Goal: Task Accomplishment & Management: Manage account settings

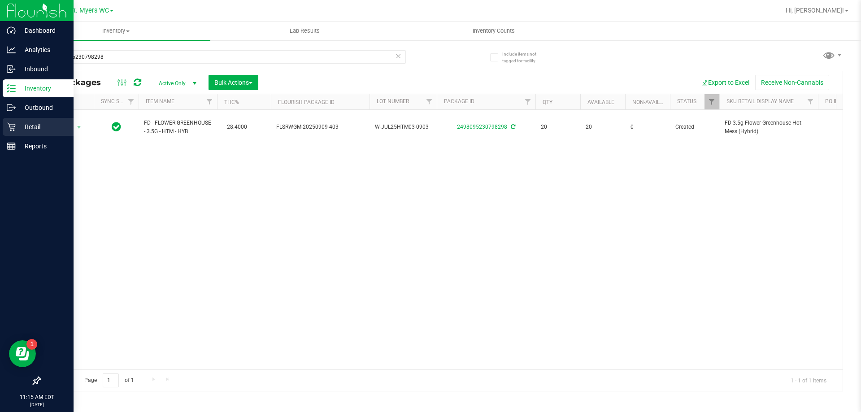
click at [14, 134] on div "Retail" at bounding box center [38, 127] width 71 height 18
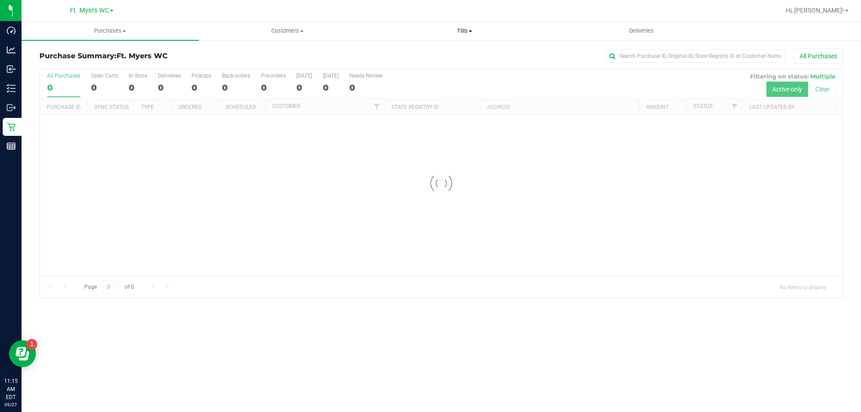
click at [460, 25] on uib-tab-heading "Tills Manage tills Reconcile e-payments" at bounding box center [464, 31] width 176 height 18
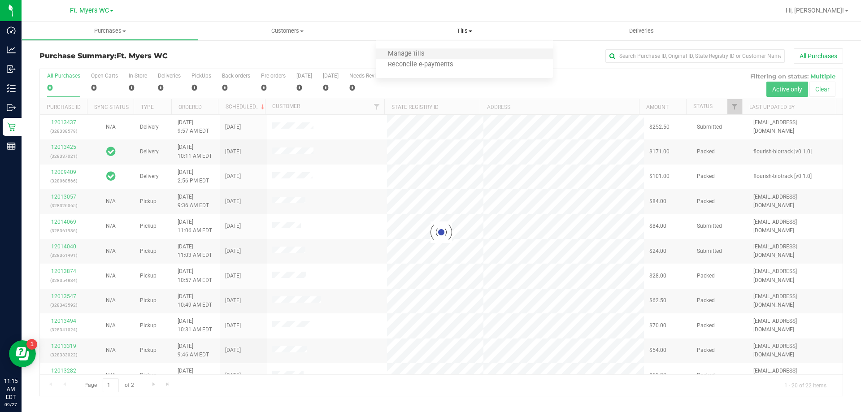
click at [450, 51] on li "Manage tills" at bounding box center [464, 54] width 177 height 11
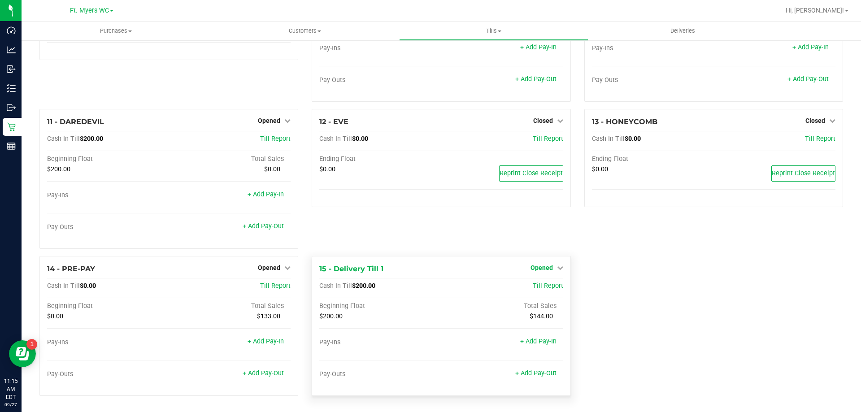
scroll to position [412, 0]
click at [544, 267] on span "Opened" at bounding box center [541, 267] width 22 height 7
click at [537, 286] on link "Close Till" at bounding box center [542, 285] width 24 height 7
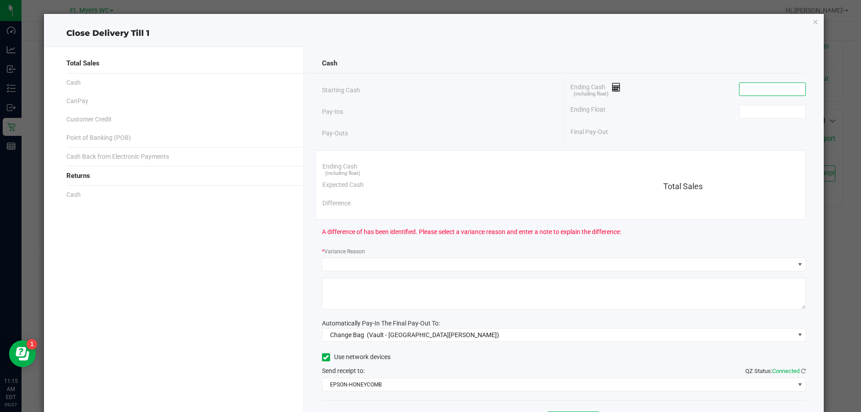
click at [773, 88] on input at bounding box center [772, 89] width 66 height 13
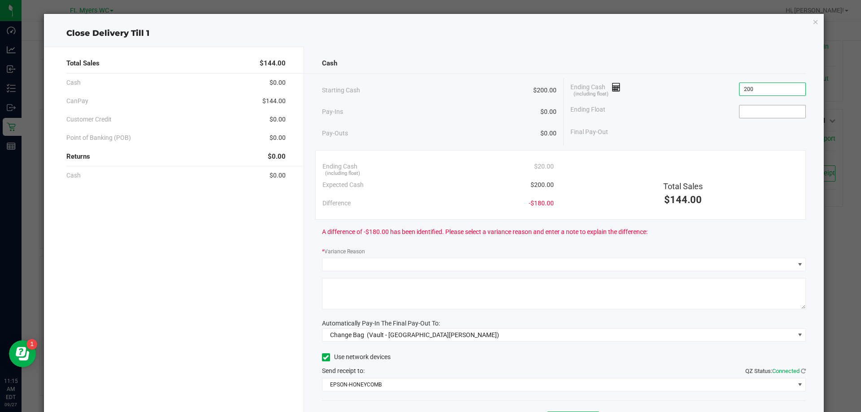
type input "$200.00"
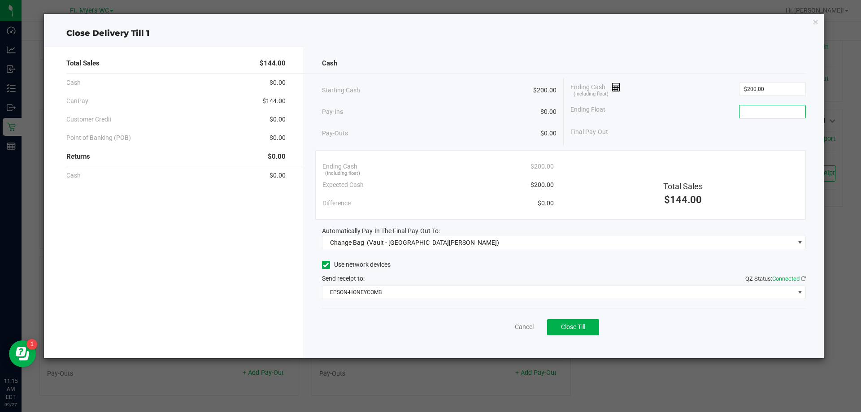
click at [751, 108] on input at bounding box center [772, 111] width 66 height 13
type input "$200.00"
click at [677, 105] on div "Ending Float $200.00" at bounding box center [687, 111] width 235 height 22
click at [343, 251] on div "Cash Starting Cash $200.00 Pay-Ins $0.00 Pay-Outs $0.00 Ending Cash (including …" at bounding box center [564, 203] width 520 height 312
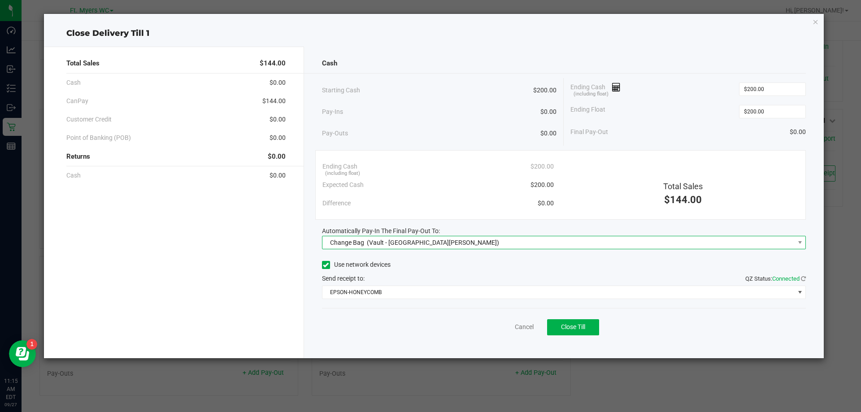
click at [344, 244] on span "Change Bag" at bounding box center [347, 242] width 34 height 7
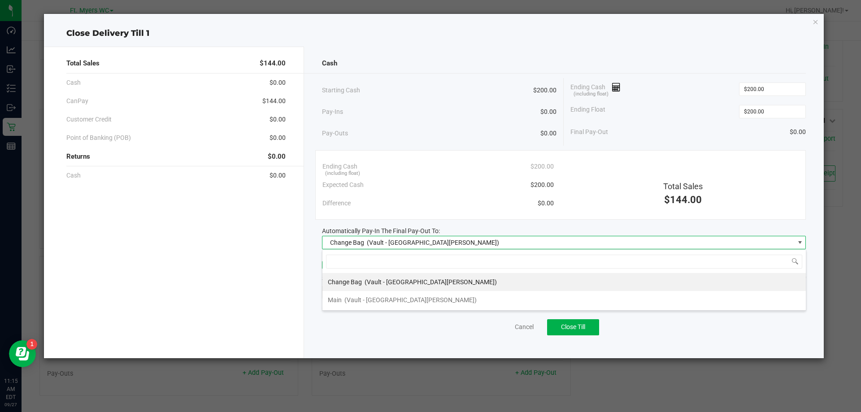
scroll to position [13, 484]
click at [346, 293] on div "Main (Vault - [GEOGRAPHIC_DATA][PERSON_NAME])" at bounding box center [402, 300] width 149 height 16
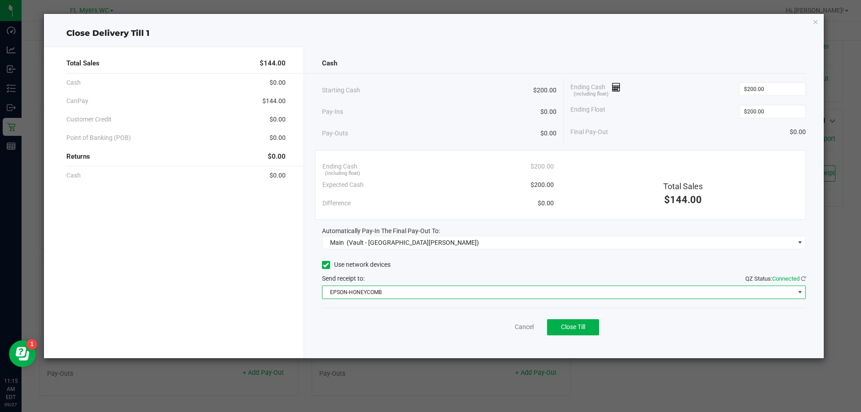
click at [346, 289] on span "EPSON-HONEYCOMB" at bounding box center [558, 292] width 472 height 13
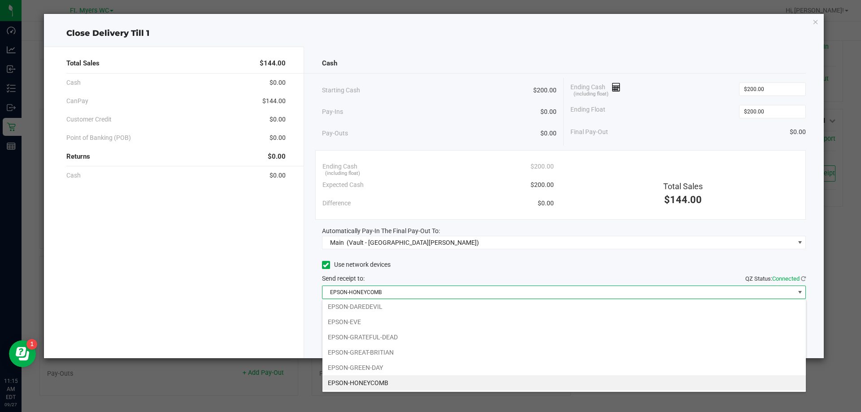
click at [361, 275] on span "Send receipt to: QZ Status: Connected" at bounding box center [343, 278] width 43 height 7
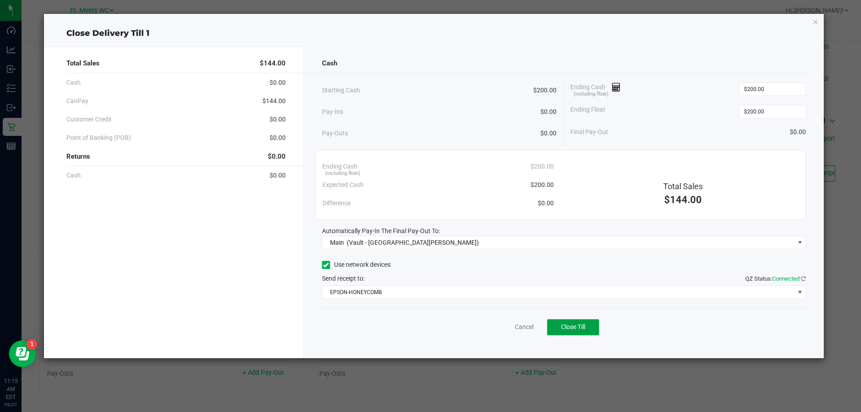
click at [564, 332] on button "Close Till" at bounding box center [573, 327] width 52 height 16
click at [504, 326] on link "Dismiss" at bounding box center [505, 326] width 22 height 9
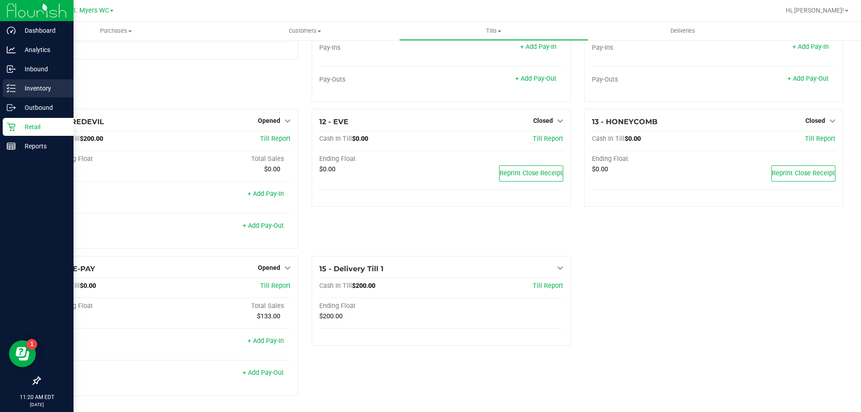
click at [18, 89] on p "Inventory" at bounding box center [43, 88] width 54 height 11
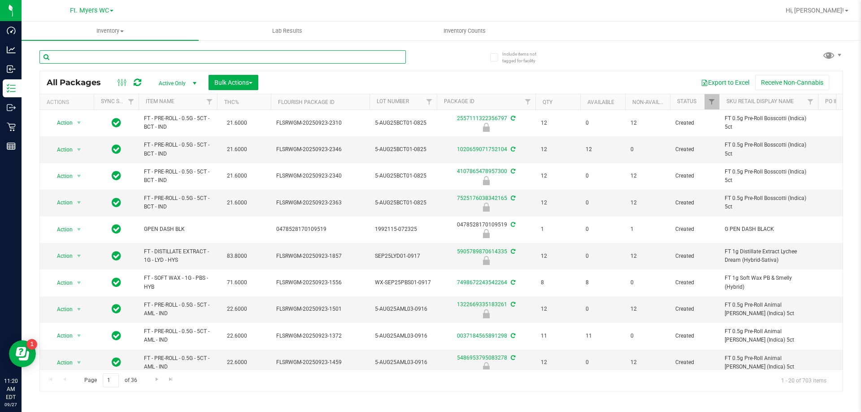
click at [133, 51] on input "text" at bounding box center [222, 56] width 366 height 13
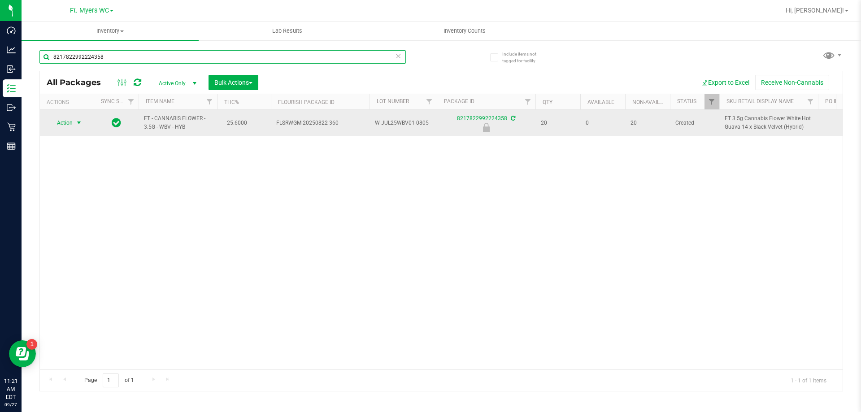
type input "8217822992224358"
click at [79, 123] on span "select" at bounding box center [78, 122] width 7 height 7
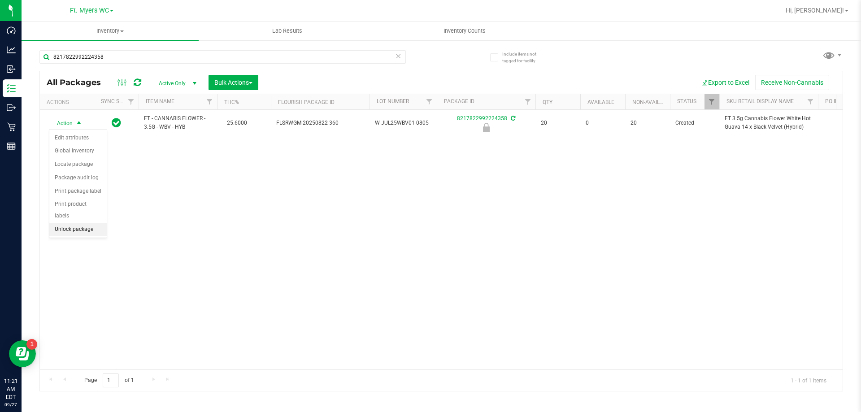
click at [88, 223] on li "Unlock package" at bounding box center [77, 229] width 57 height 13
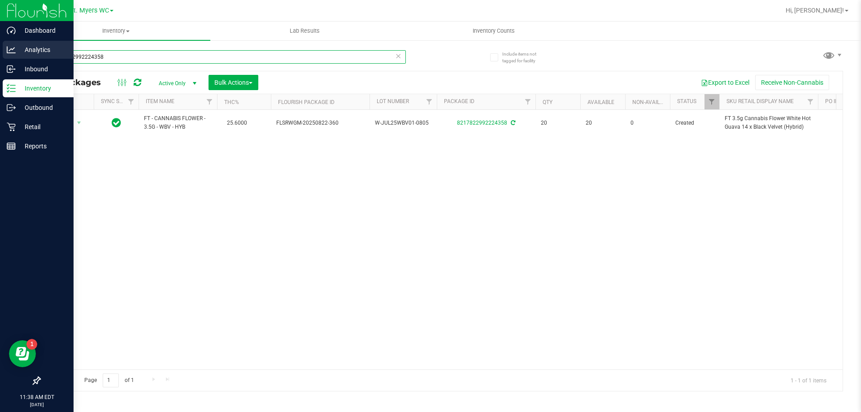
drag, startPoint x: 133, startPoint y: 52, endPoint x: 0, endPoint y: 52, distance: 132.7
click at [0, 52] on div "Dashboard Analytics Inbound Inventory Outbound Retail Reports 11:38 AM EDT [DAT…" at bounding box center [430, 206] width 861 height 412
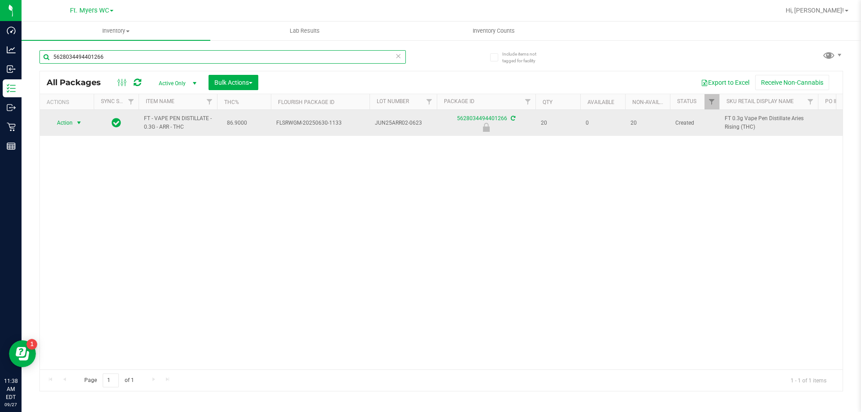
type input "5628034494401266"
click at [66, 129] on span "Action" at bounding box center [61, 123] width 24 height 13
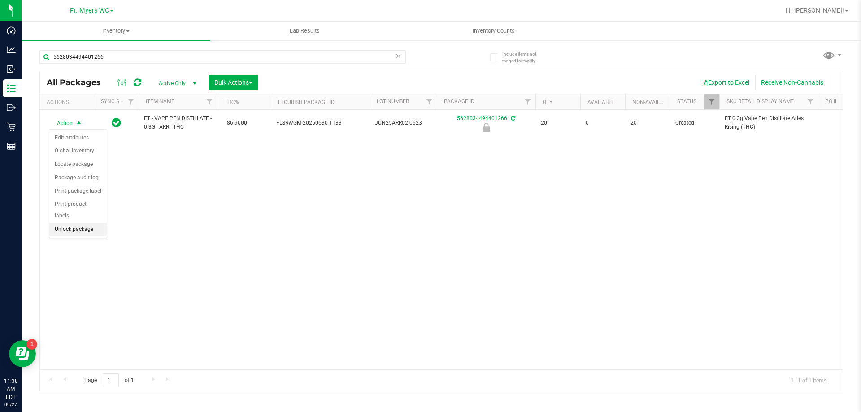
click at [72, 223] on li "Unlock package" at bounding box center [77, 229] width 57 height 13
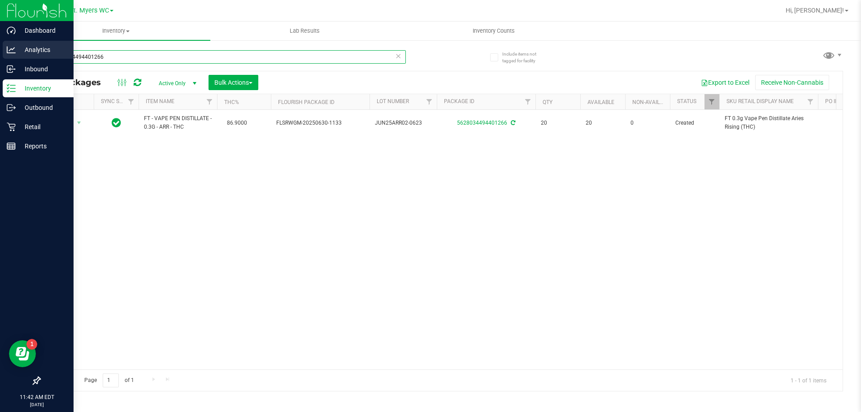
drag, startPoint x: 188, startPoint y: 52, endPoint x: 578, endPoint y: 44, distance: 389.3
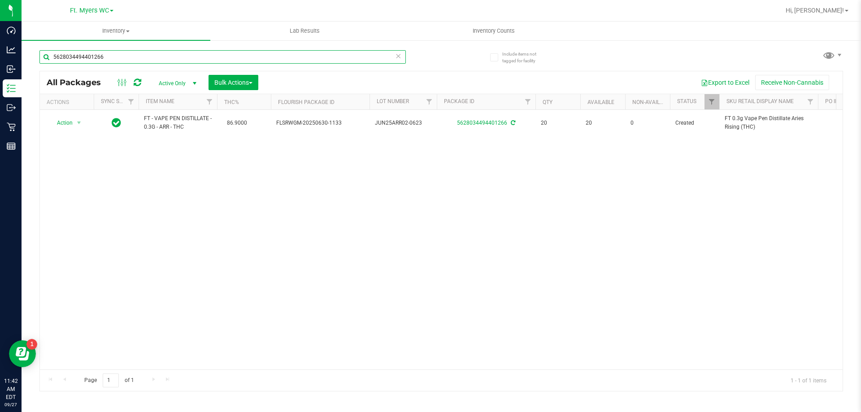
click at [1, 52] on div "Dashboard Analytics Inbound Inventory Outbound Retail Reports 11:42 AM EDT [DAT…" at bounding box center [430, 206] width 861 height 412
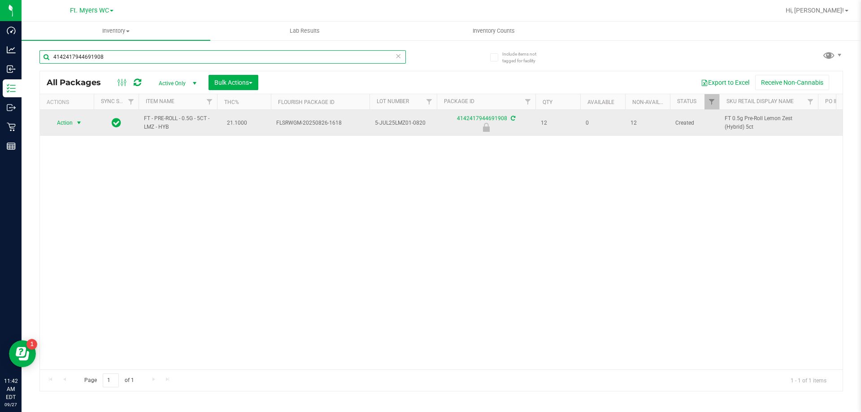
type input "4142417944691908"
click at [61, 117] on span "Action" at bounding box center [61, 123] width 24 height 13
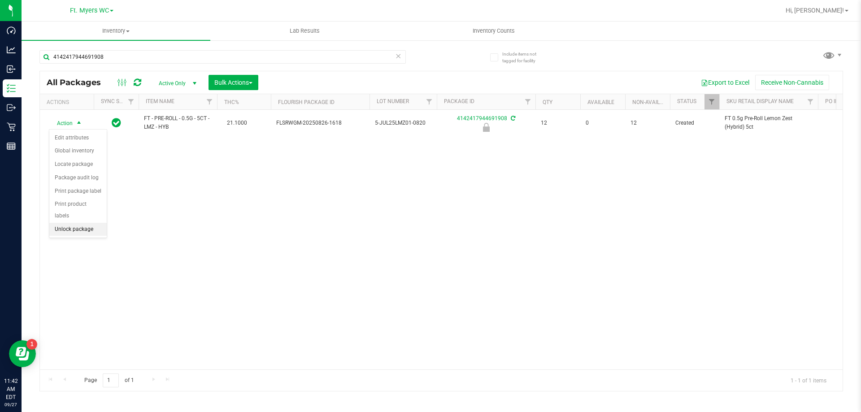
click at [83, 223] on li "Unlock package" at bounding box center [77, 229] width 57 height 13
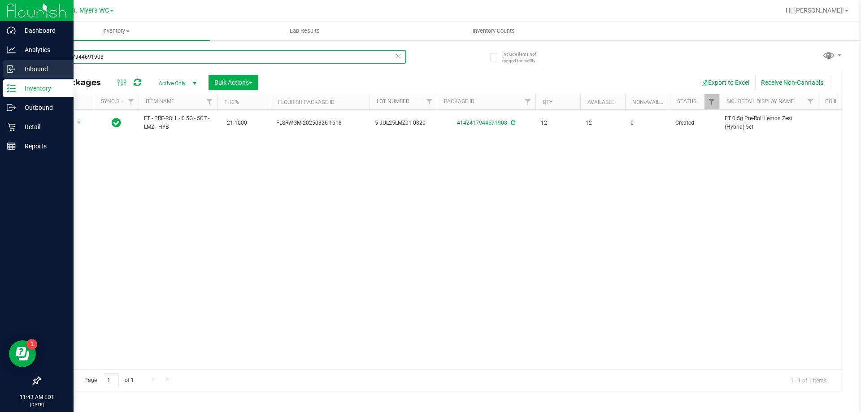
drag, startPoint x: 104, startPoint y: 55, endPoint x: 0, endPoint y: 62, distance: 104.7
click at [0, 62] on div "Dashboard Analytics Inbound Inventory Outbound Retail Reports 11:43 AM EDT [DAT…" at bounding box center [430, 206] width 861 height 412
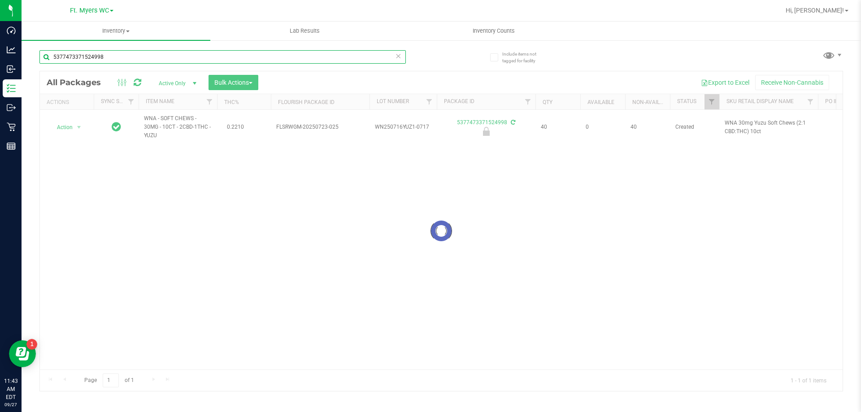
type input "5377473371524998"
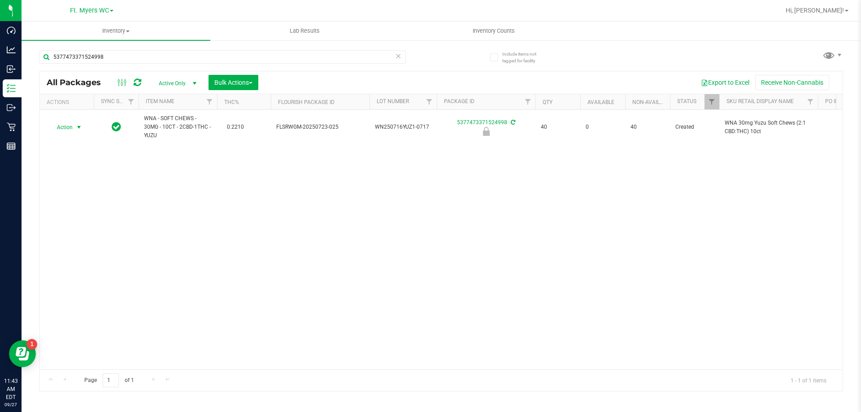
click at [70, 128] on span "Action" at bounding box center [61, 127] width 24 height 13
click at [77, 227] on li "Unlock package" at bounding box center [77, 233] width 57 height 13
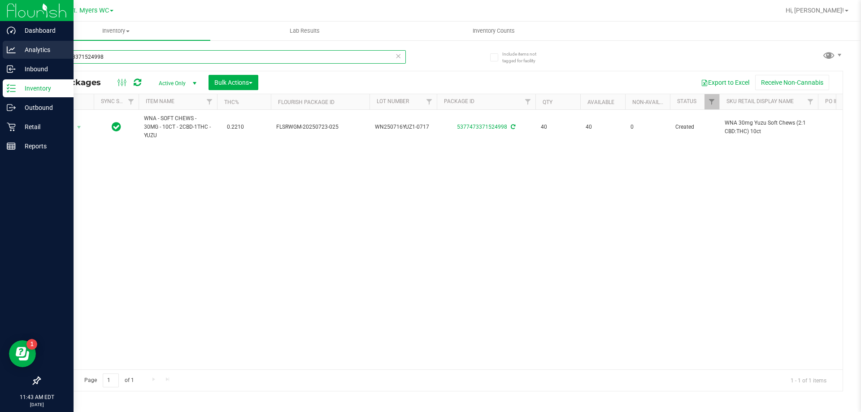
drag, startPoint x: 131, startPoint y: 58, endPoint x: 0, endPoint y: 60, distance: 130.9
click at [0, 60] on div "Dashboard Analytics Inbound Inventory Outbound Retail Reports 11:43 AM EDT [DAT…" at bounding box center [430, 206] width 861 height 412
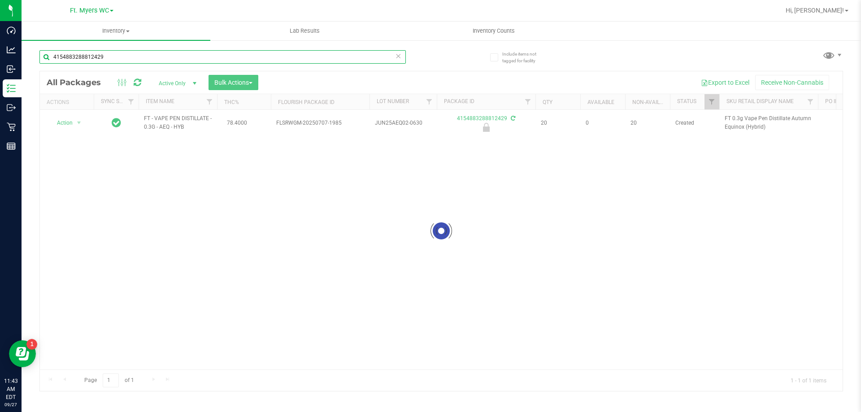
type input "4154883288812429"
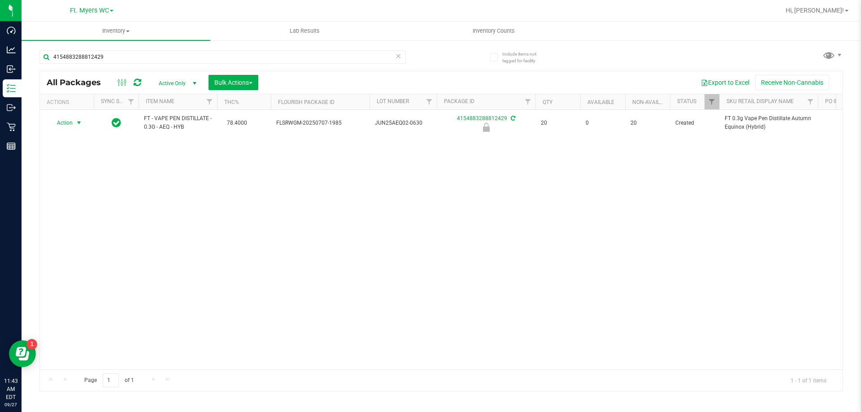
click at [67, 124] on span "Action" at bounding box center [61, 123] width 24 height 13
click at [80, 223] on li "Unlock package" at bounding box center [77, 229] width 57 height 13
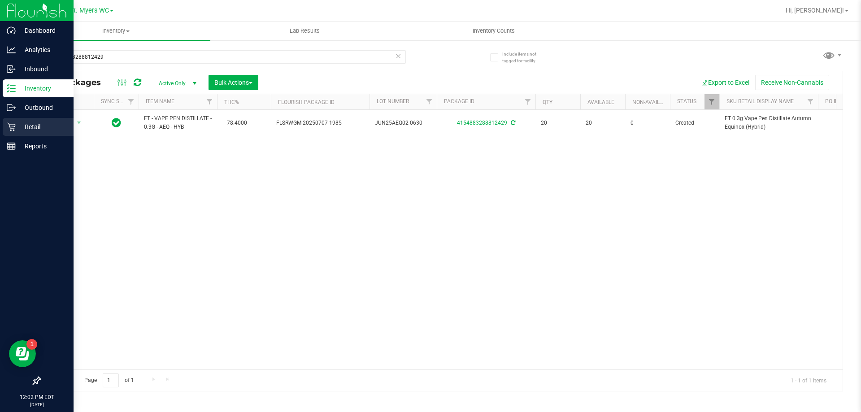
click at [11, 129] on icon at bounding box center [11, 126] width 9 height 9
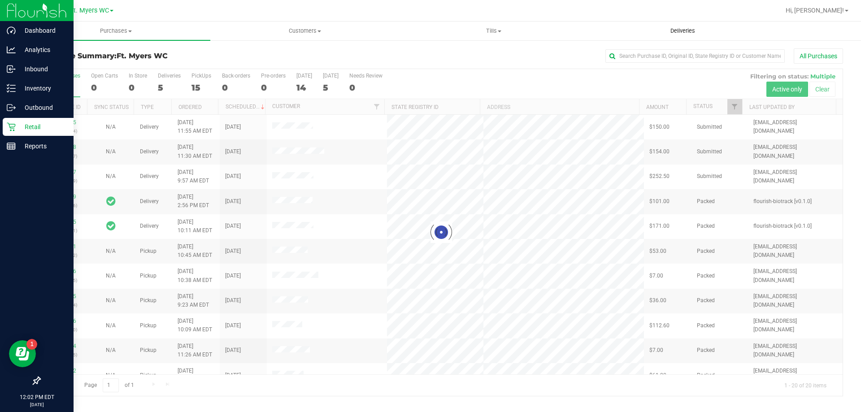
click at [698, 34] on span "Deliveries" at bounding box center [682, 31] width 49 height 8
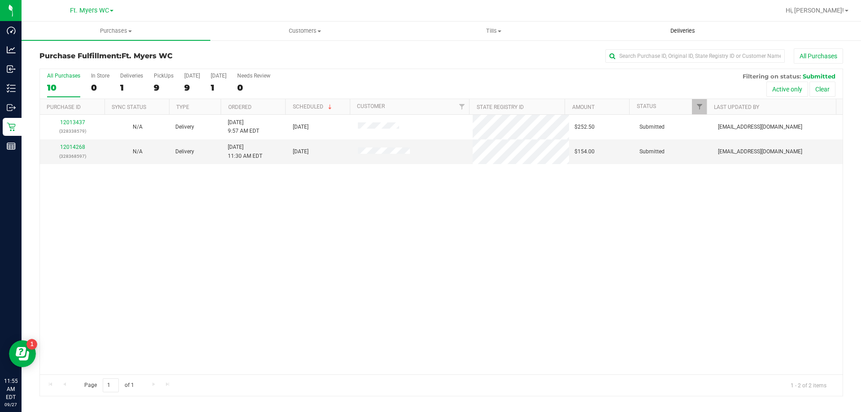
click at [660, 34] on span "Deliveries" at bounding box center [682, 31] width 49 height 8
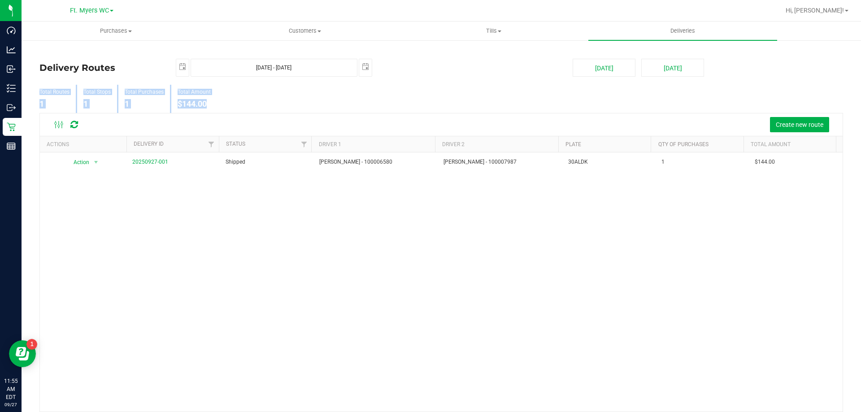
drag, startPoint x: 219, startPoint y: 105, endPoint x: 36, endPoint y: 91, distance: 183.5
click at [36, 91] on div "Total Routes 1 Total Stops 1 Total Purchases 1 Total Amount $144.00" at bounding box center [305, 99] width 545 height 28
copy ul "Total Routes 1 Total Stops 1 Total Purchases 1 Total Amount $144.00"
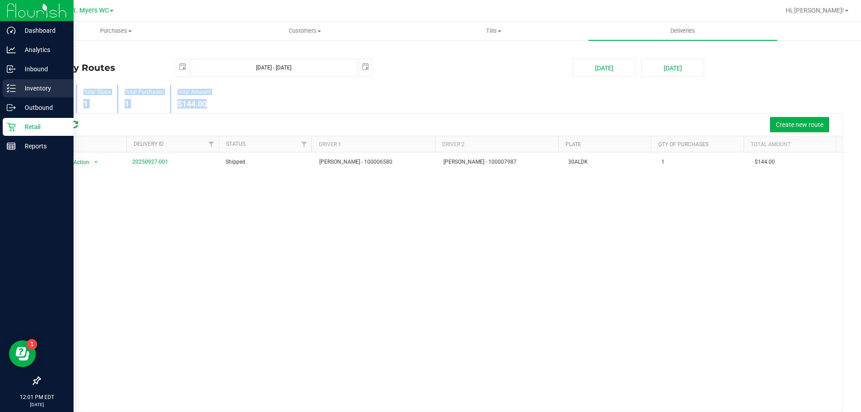
click at [18, 85] on p "Inventory" at bounding box center [43, 88] width 54 height 11
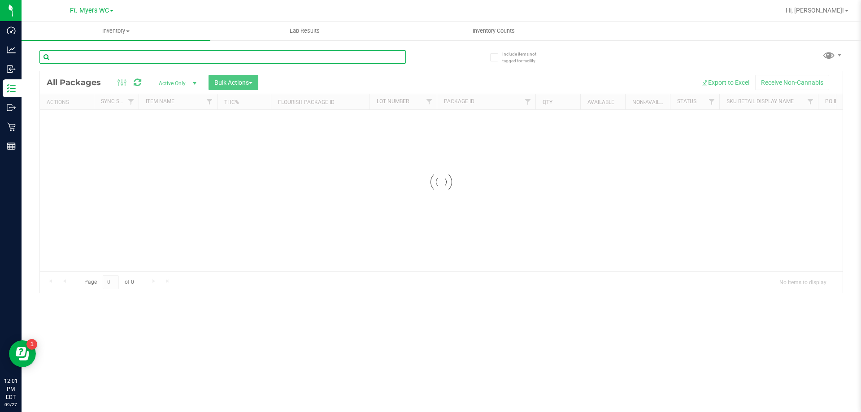
click at [153, 59] on input "text" at bounding box center [222, 56] width 366 height 13
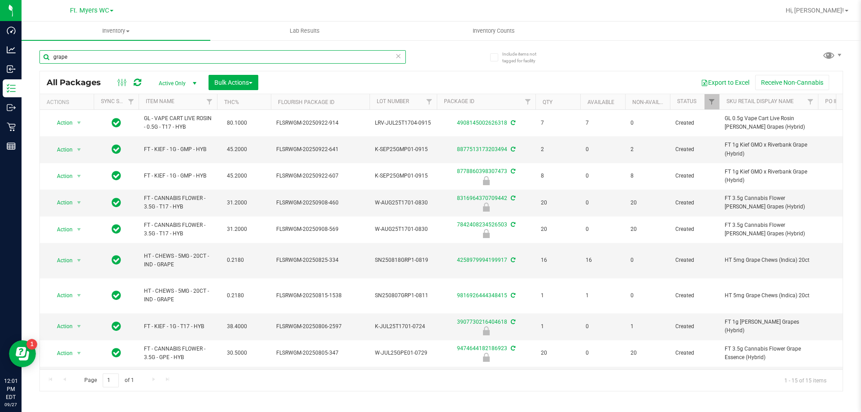
type input "grape"
